Goal: Use online tool/utility

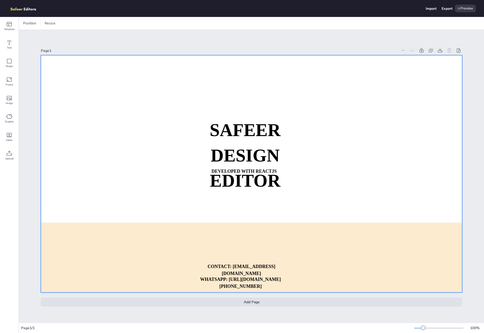
click at [73, 57] on div at bounding box center [252, 174] width 422 height 238
click at [29, 23] on div at bounding box center [25, 23] width 8 height 8
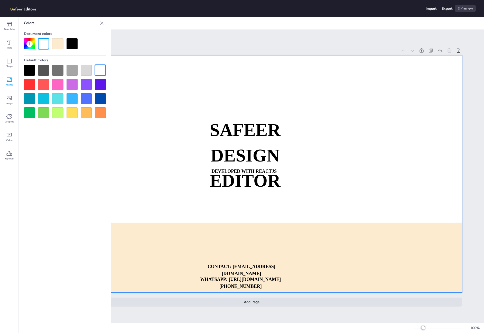
click at [8, 81] on icon at bounding box center [9, 80] width 6 height 6
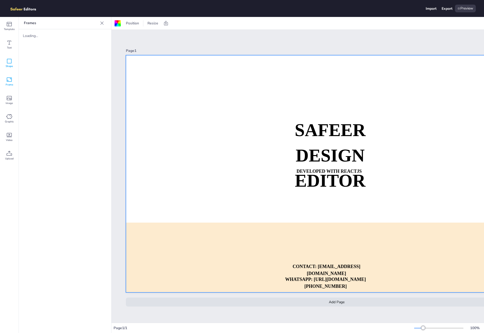
click at [10, 62] on icon at bounding box center [9, 61] width 6 height 6
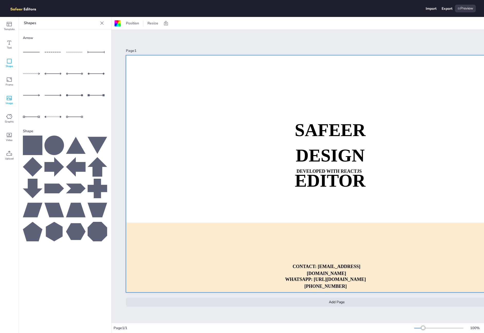
click at [8, 98] on icon at bounding box center [9, 98] width 5 height 4
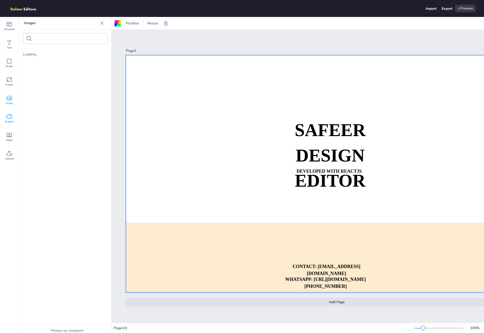
click at [7, 117] on icon at bounding box center [9, 117] width 6 height 6
click at [10, 128] on div "Video" at bounding box center [9, 137] width 19 height 19
click at [7, 148] on div "Upload" at bounding box center [9, 156] width 19 height 19
click at [11, 136] on icon at bounding box center [9, 135] width 6 height 6
click at [37, 43] on img at bounding box center [36, 46] width 27 height 27
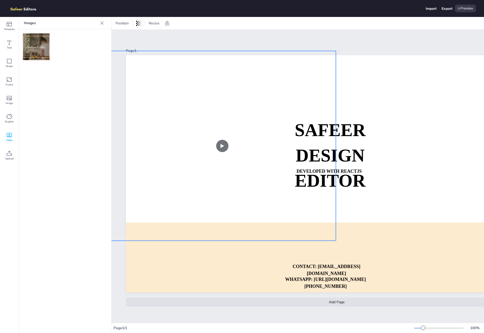
drag, startPoint x: 310, startPoint y: 107, endPoint x: 216, endPoint y: 94, distance: 94.0
click at [208, 84] on video at bounding box center [223, 146] width 228 height 190
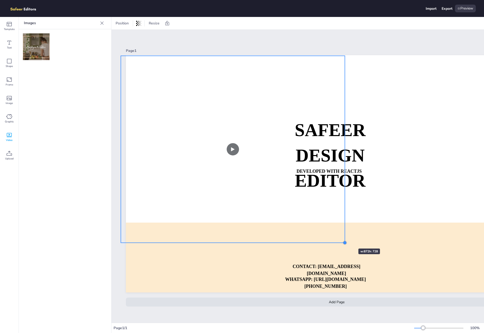
drag, startPoint x: 349, startPoint y: 242, endPoint x: 341, endPoint y: 238, distance: 8.7
click at [341, 238] on div "SAFEER DESIGN EDITOR DEVELOPED WITH REACTJS WHATSAPP: [URL][DOMAIN_NAME][PHONE_…" at bounding box center [337, 174] width 422 height 238
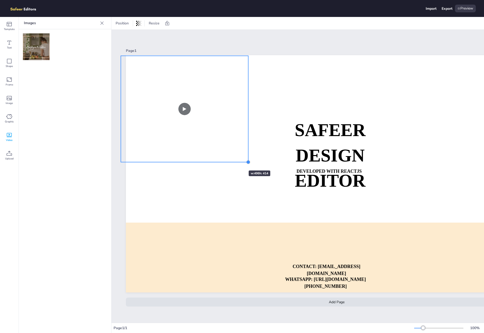
drag, startPoint x: 343, startPoint y: 241, endPoint x: 233, endPoint y: 161, distance: 135.1
click at [233, 161] on div "SAFEER DESIGN EDITOR DEVELOPED WITH REACTJS WHATSAPP: [URL][DOMAIN_NAME][PHONE_…" at bounding box center [337, 174] width 422 height 238
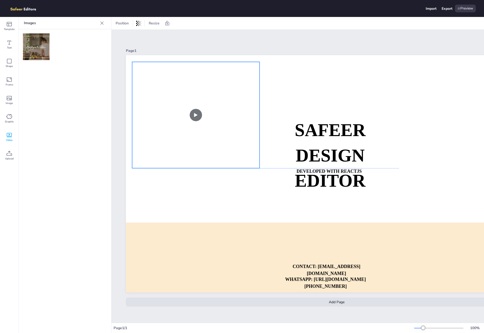
drag, startPoint x: 161, startPoint y: 89, endPoint x: 173, endPoint y: 99, distance: 15.5
click at [173, 99] on video at bounding box center [196, 115] width 128 height 106
